Goal: Book appointment/travel/reservation

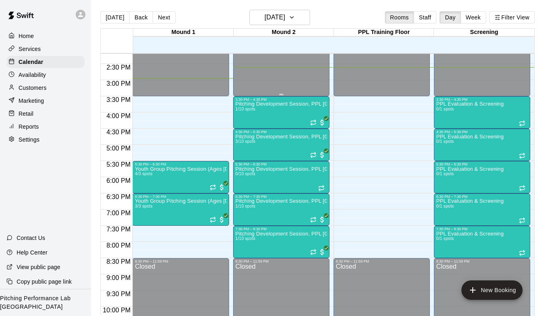
scroll to position [461, 0]
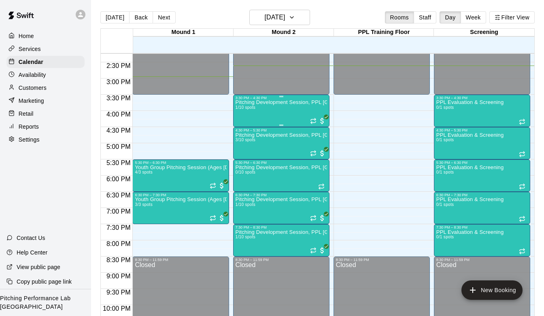
click at [262, 102] on p "Pitching Development Session, PPL [GEOGRAPHIC_DATA] (Ages [DEMOGRAPHIC_DATA]+)" at bounding box center [280, 102] width 91 height 0
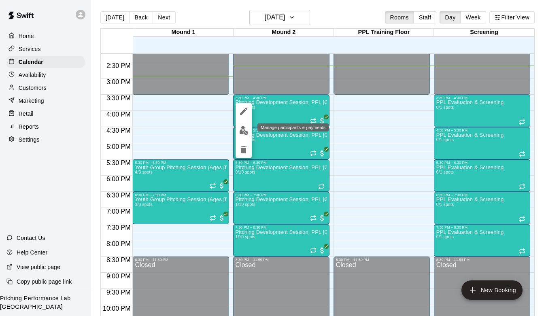
click at [243, 131] on img "edit" at bounding box center [243, 130] width 9 height 9
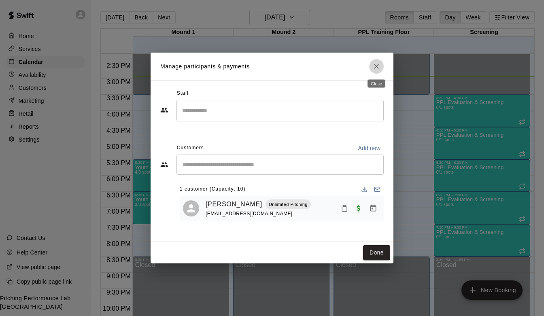
click at [375, 63] on icon "Close" at bounding box center [376, 66] width 8 height 8
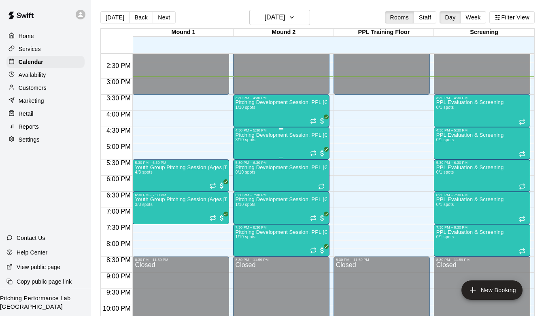
click at [267, 135] on p "Pitching Development Session, PPL [GEOGRAPHIC_DATA] (Ages [DEMOGRAPHIC_DATA]+)" at bounding box center [280, 135] width 91 height 0
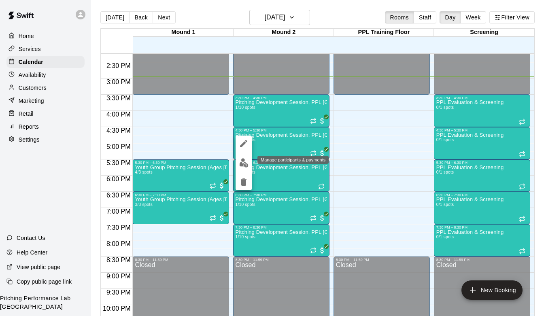
click at [243, 162] on img "edit" at bounding box center [243, 162] width 9 height 9
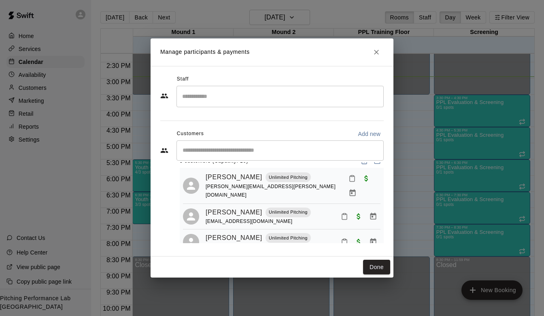
scroll to position [20, 0]
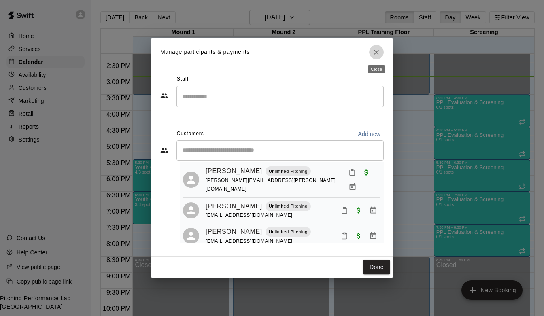
click at [377, 51] on icon "Close" at bounding box center [376, 52] width 5 height 5
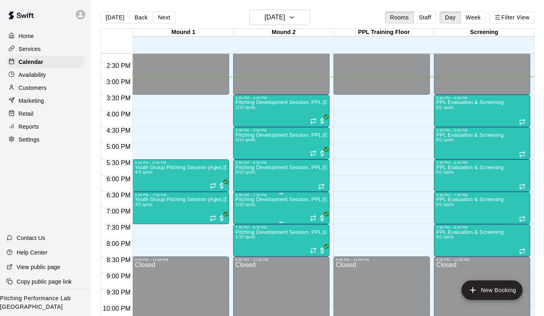
click at [240, 225] on img "edit" at bounding box center [243, 224] width 9 height 9
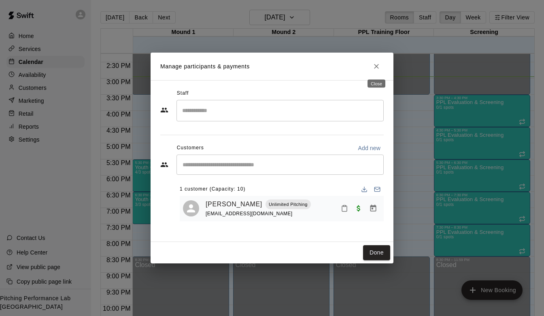
click at [375, 65] on icon "Close" at bounding box center [376, 66] width 8 height 8
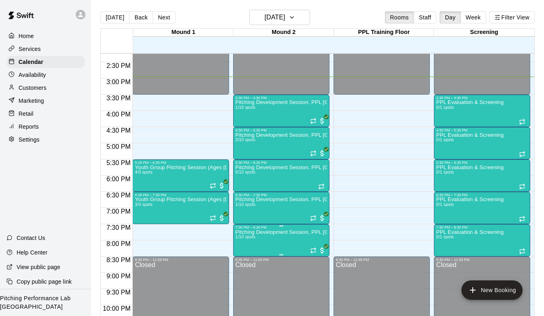
click at [261, 228] on div "7:30 PM – 8:30 PM" at bounding box center [280, 227] width 91 height 4
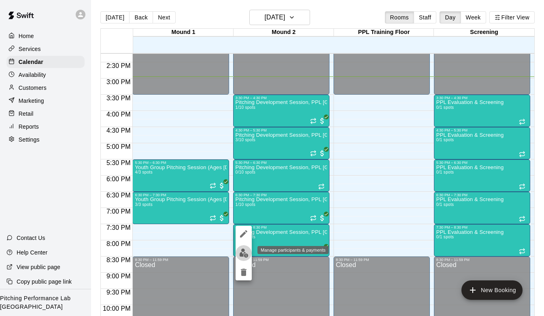
click at [245, 258] on button "edit" at bounding box center [243, 253] width 16 height 16
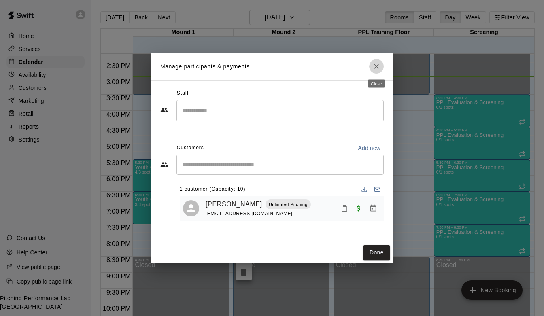
click at [375, 70] on icon "Close" at bounding box center [376, 66] width 8 height 8
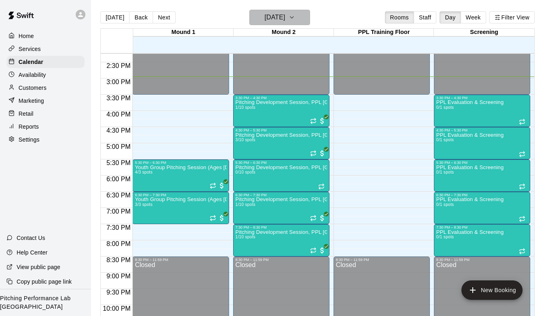
click at [272, 10] on button "[DATE]" at bounding box center [279, 17] width 61 height 15
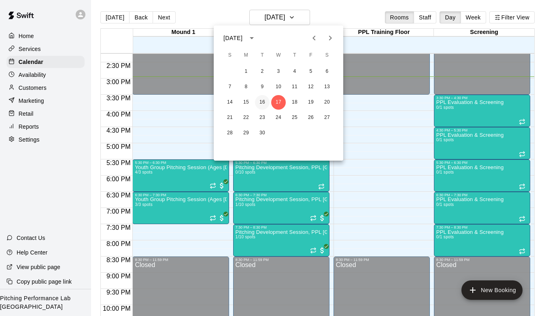
click at [264, 102] on button "16" at bounding box center [262, 102] width 15 height 15
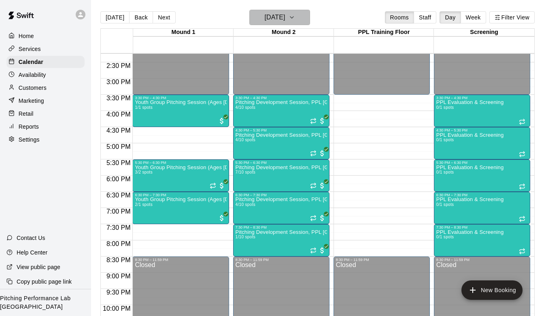
click at [285, 23] on h6 "[DATE]" at bounding box center [274, 17] width 21 height 11
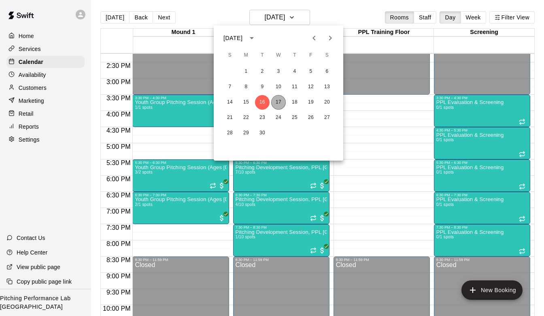
click at [277, 106] on button "17" at bounding box center [278, 102] width 15 height 15
